Goal: Information Seeking & Learning: Learn about a topic

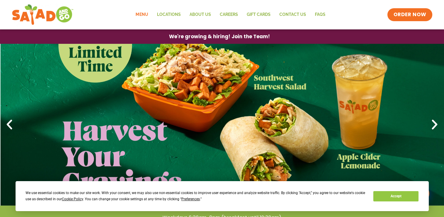
click at [144, 18] on link "Menu" at bounding box center [141, 15] width 21 height 14
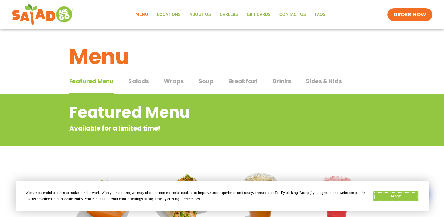
click at [408, 197] on button "Accept" at bounding box center [395, 196] width 45 height 10
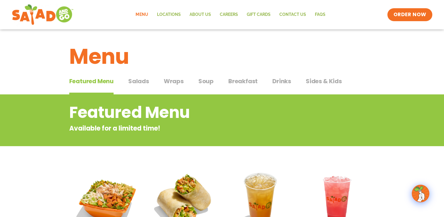
click at [182, 85] on span "Wraps" at bounding box center [174, 81] width 20 height 9
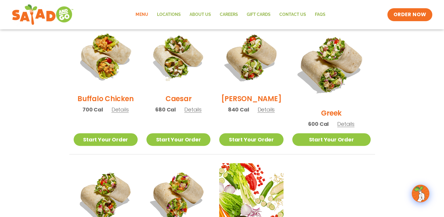
scroll to position [264, 0]
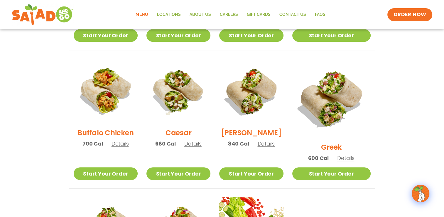
click at [397, 85] on section "Wraps Any salad can be a wrap, it’s menu magic. Pick your protein: roasted chic…" at bounding box center [222, 71] width 444 height 482
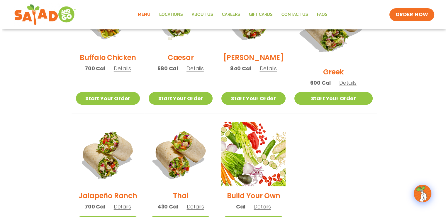
scroll to position [382, 0]
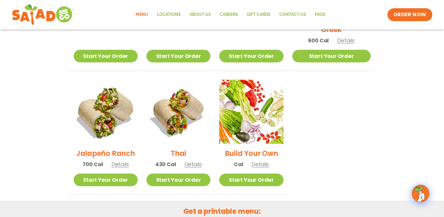
click at [123, 109] on img at bounding box center [105, 111] width 75 height 75
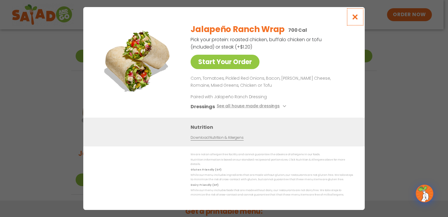
click at [358, 17] on icon "Close modal" at bounding box center [355, 17] width 7 height 6
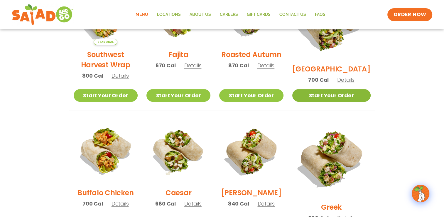
scroll to position [175, 0]
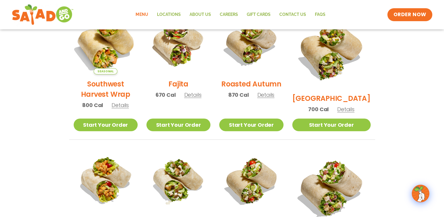
click at [85, 58] on img at bounding box center [105, 42] width 75 height 75
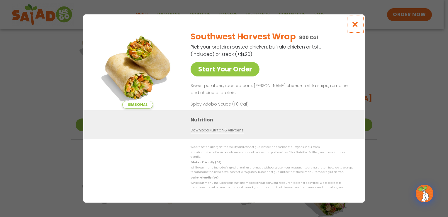
click at [357, 27] on icon "Close modal" at bounding box center [355, 24] width 7 height 6
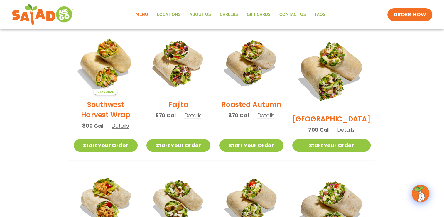
scroll to position [146, 0]
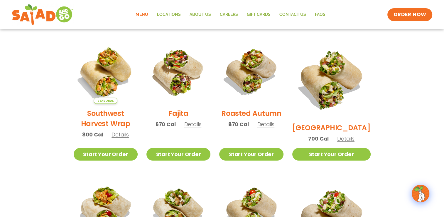
click at [323, 134] on span "700 Cal" at bounding box center [318, 138] width 21 height 8
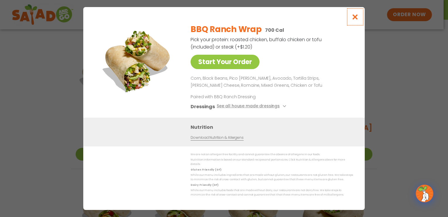
click at [357, 17] on icon "Close modal" at bounding box center [355, 17] width 7 height 6
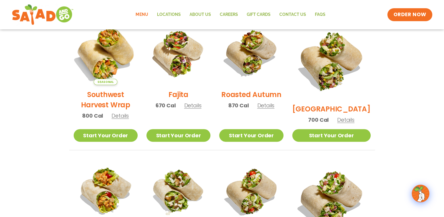
scroll to position [127, 0]
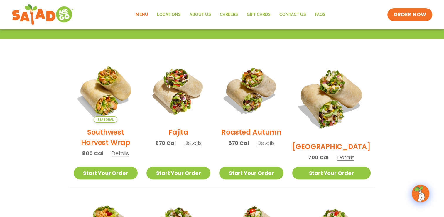
click at [119, 115] on img at bounding box center [106, 90] width 64 height 64
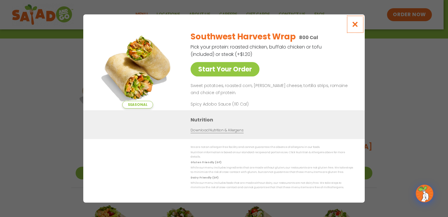
click at [360, 23] on button "Close modal" at bounding box center [355, 24] width 19 height 20
